Goal: Information Seeking & Learning: Learn about a topic

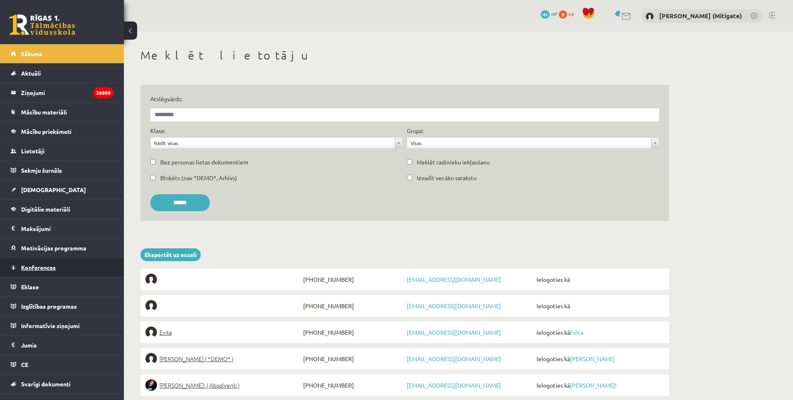
scroll to position [13, 0]
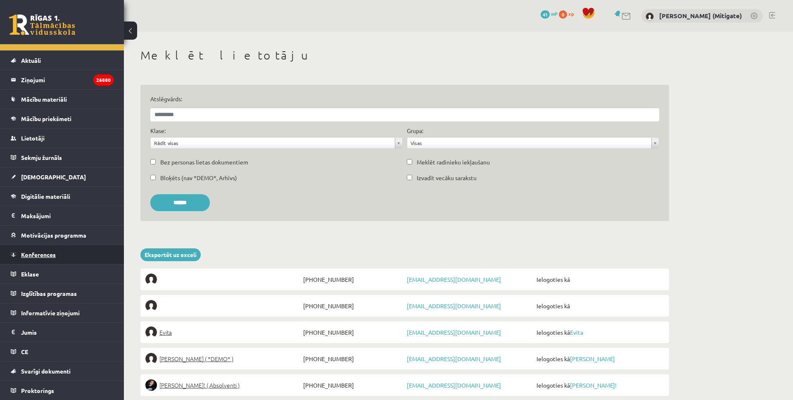
click at [45, 258] on link "Konferences" at bounding box center [62, 254] width 103 height 19
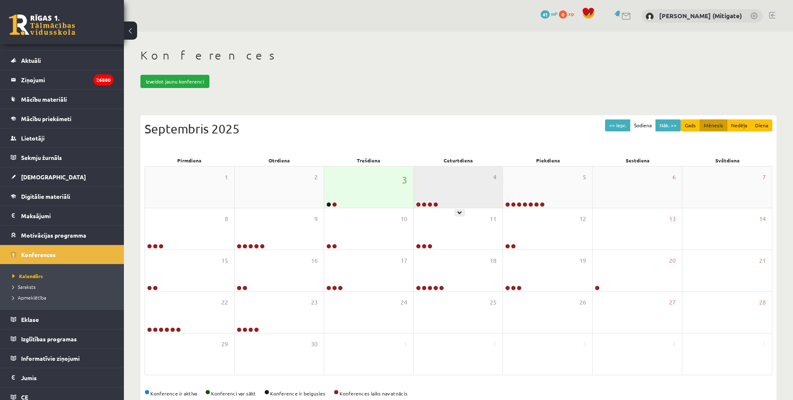
click at [455, 191] on div "4" at bounding box center [458, 186] width 89 height 41
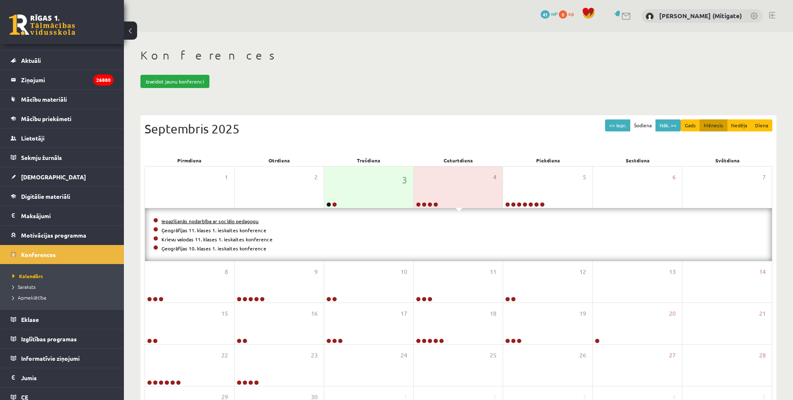
click at [176, 221] on link "Iepazīšanās nodarbība ar sociālo pedagogu" at bounding box center [209, 221] width 97 height 7
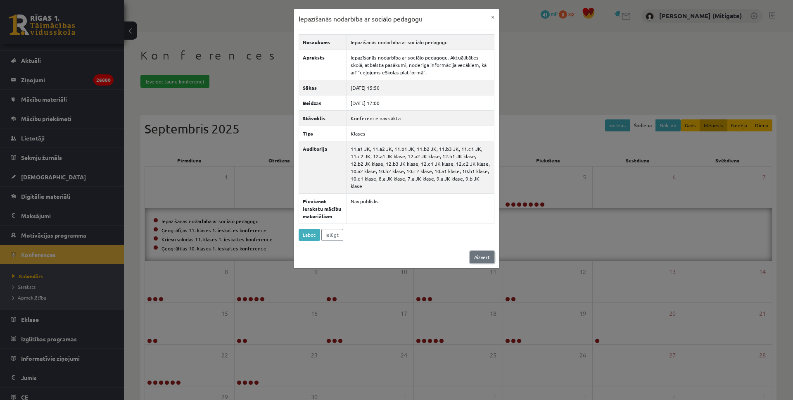
click at [480, 251] on link "Aizvērt" at bounding box center [482, 257] width 24 height 12
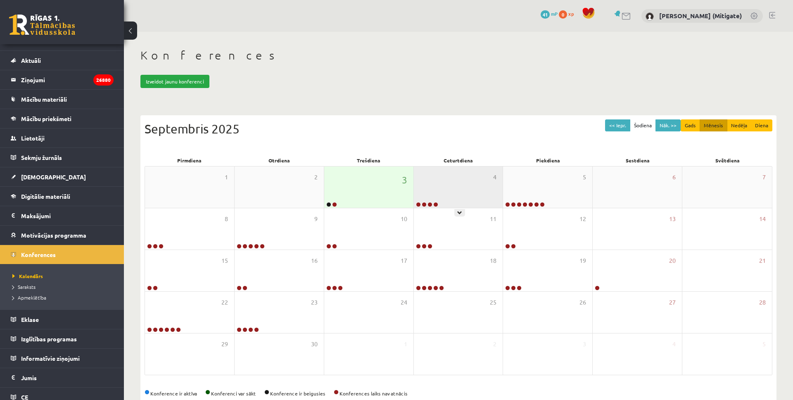
click at [459, 196] on div "4" at bounding box center [458, 186] width 89 height 41
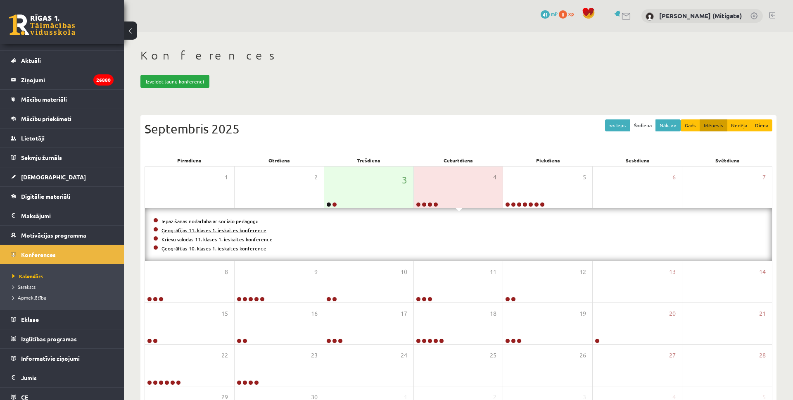
click at [170, 230] on link "Ģeogrāfijas 11. klases 1. ieskaites konference" at bounding box center [213, 230] width 105 height 7
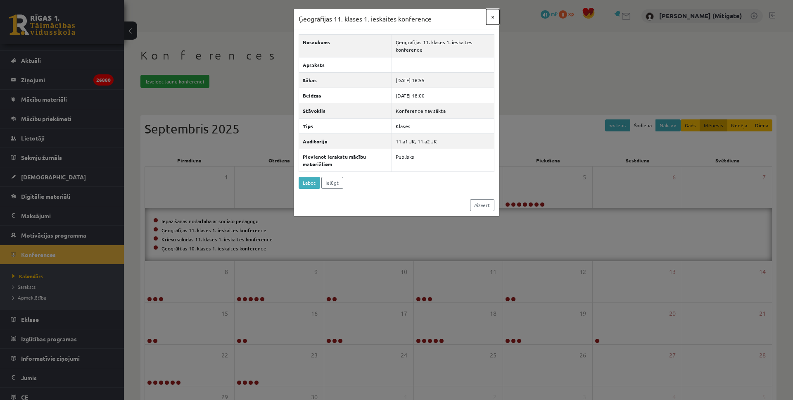
click at [492, 18] on button "×" at bounding box center [492, 17] width 13 height 16
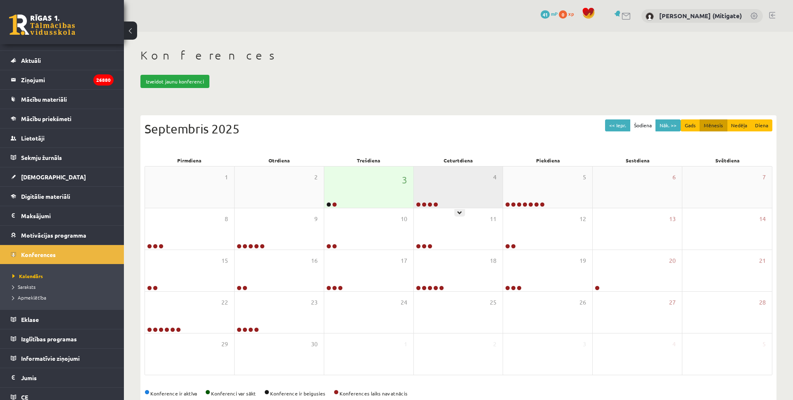
click at [447, 186] on div "4" at bounding box center [458, 186] width 89 height 41
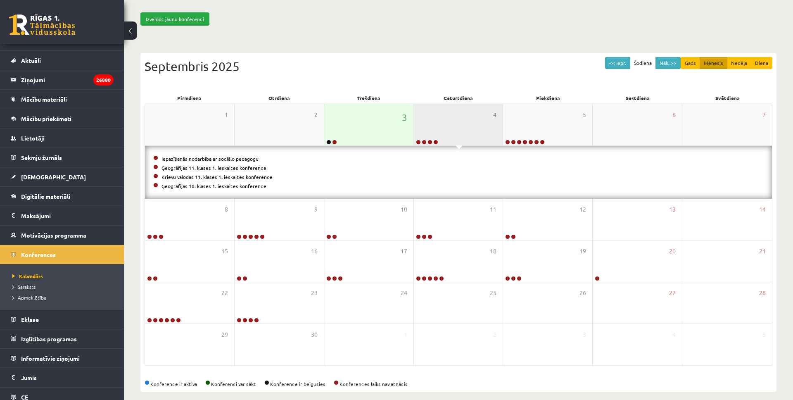
scroll to position [71, 0]
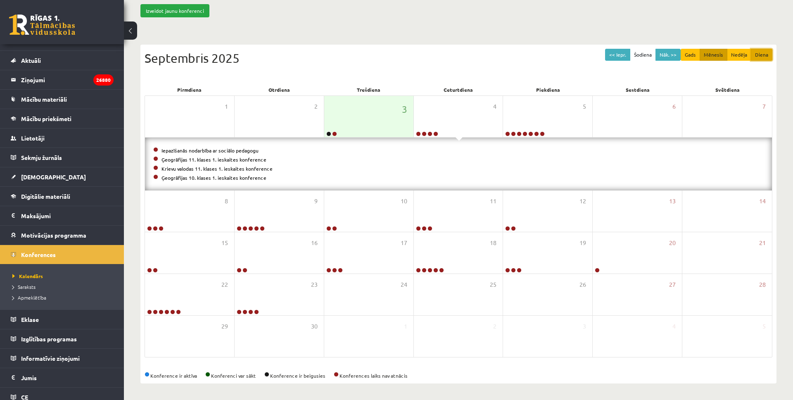
click at [761, 55] on button "Diena" at bounding box center [761, 55] width 21 height 12
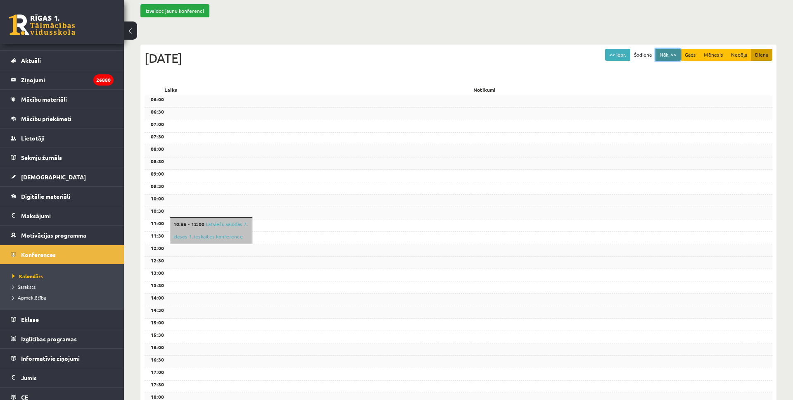
click at [662, 52] on button "Nāk. >>" at bounding box center [667, 55] width 25 height 12
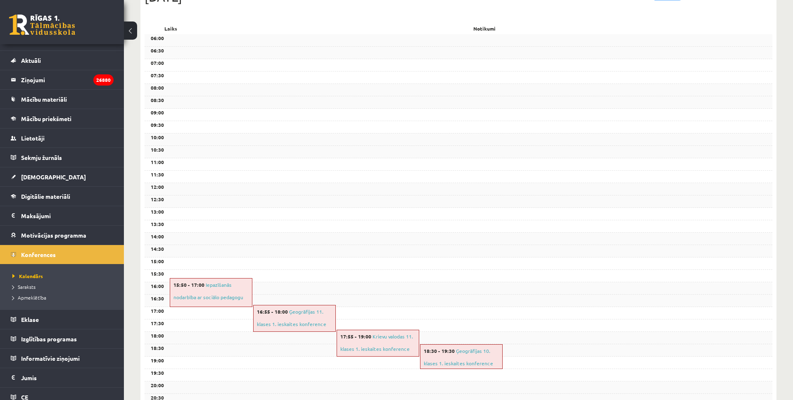
scroll to position [0, 0]
